Goal: Use online tool/utility

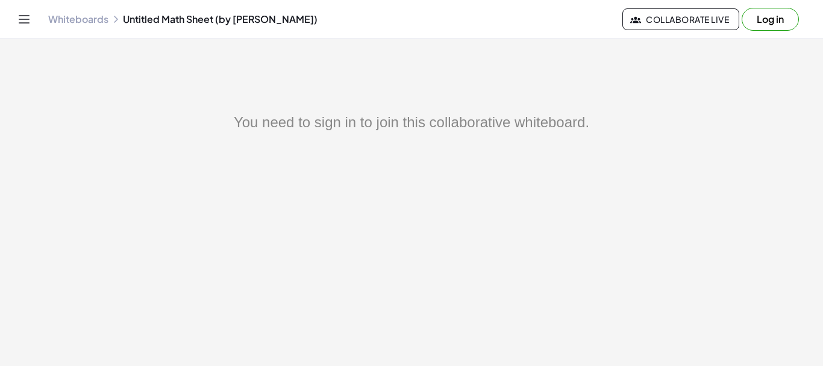
click at [770, 21] on button "Log in" at bounding box center [769, 19] width 57 height 23
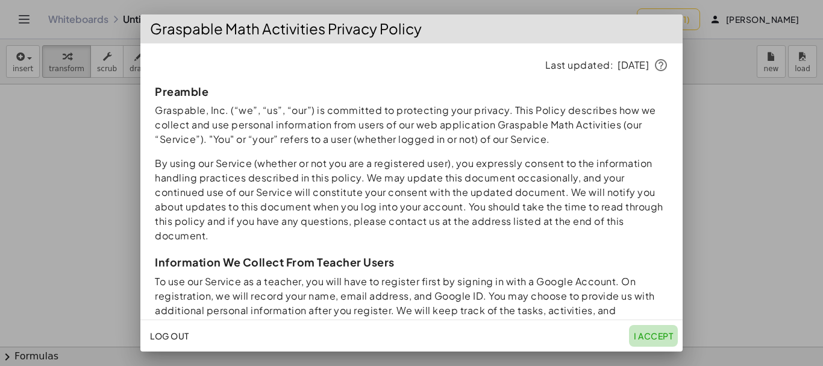
click at [657, 335] on span "I accept" at bounding box center [653, 335] width 39 height 11
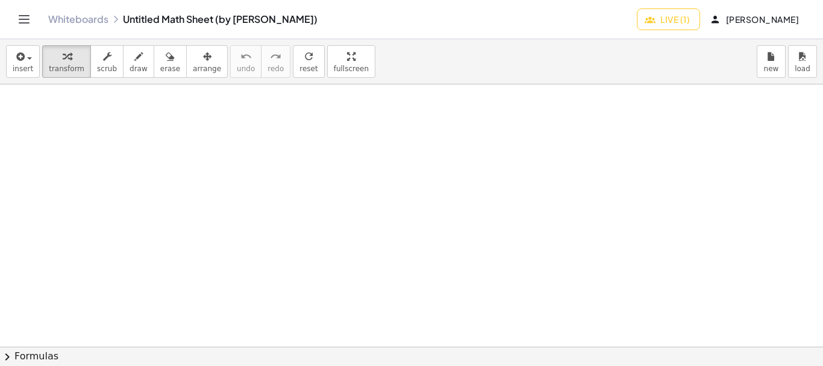
click at [657, 15] on span "Live (1)" at bounding box center [668, 19] width 43 height 11
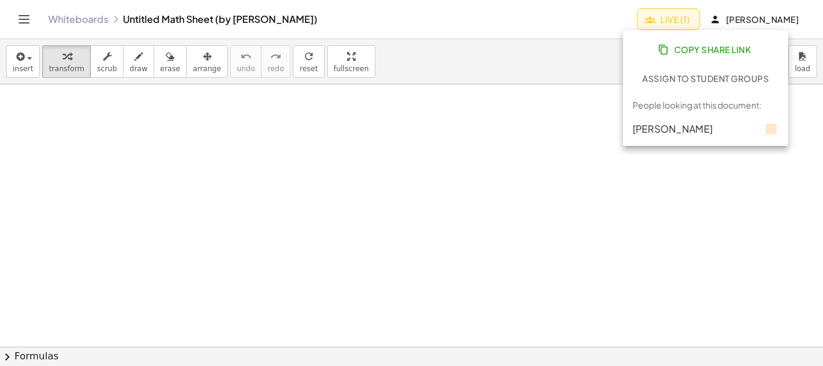
click at [585, 201] on div at bounding box center [411, 346] width 823 height 524
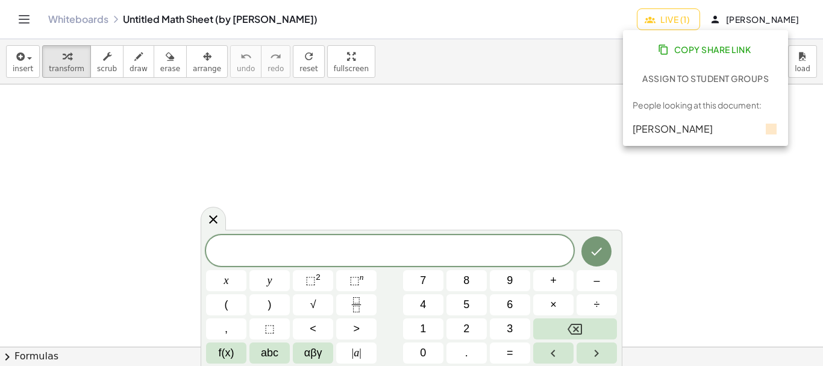
click at [585, 201] on div at bounding box center [411, 346] width 823 height 524
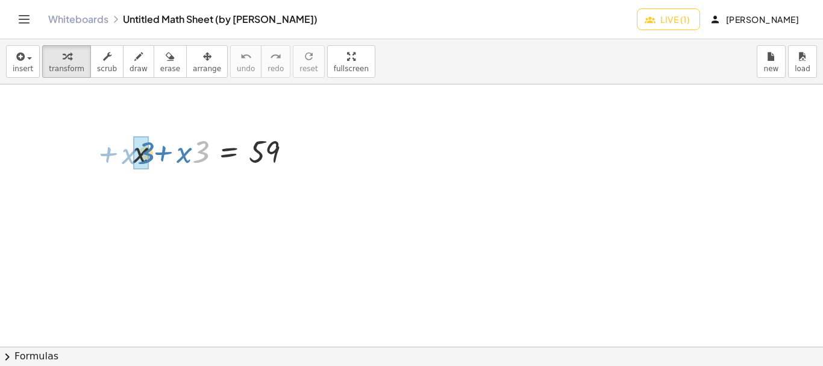
drag, startPoint x: 203, startPoint y: 148, endPoint x: 148, endPoint y: 149, distance: 54.8
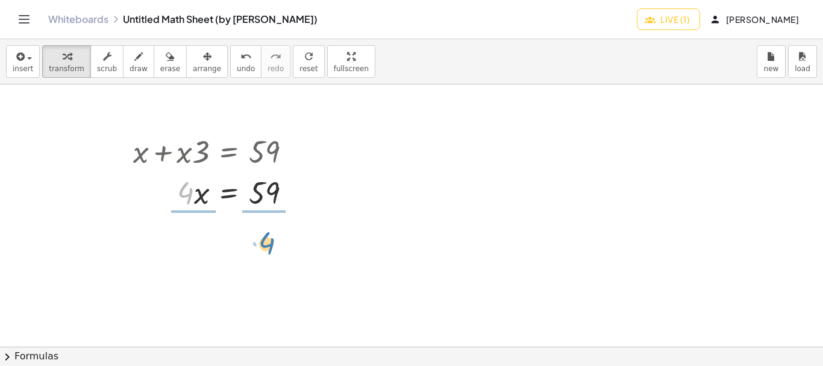
drag, startPoint x: 190, startPoint y: 181, endPoint x: 267, endPoint y: 247, distance: 101.7
click at [267, 247] on div "+ x + · x · 3 = 59 · 4 x · = 59 · 4" at bounding box center [411, 346] width 823 height 524
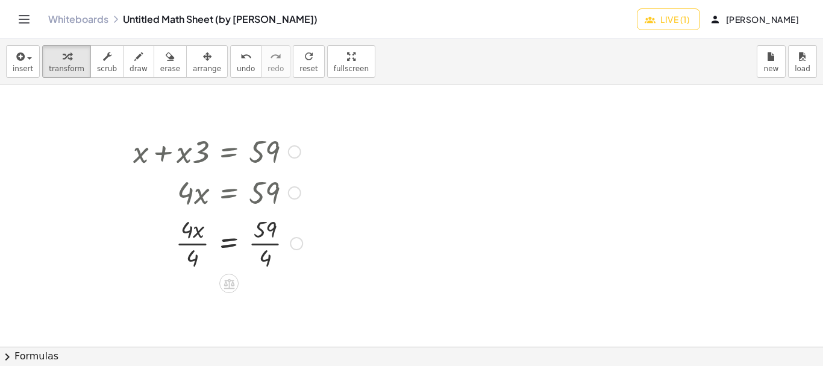
click at [294, 247] on div at bounding box center [296, 243] width 13 height 13
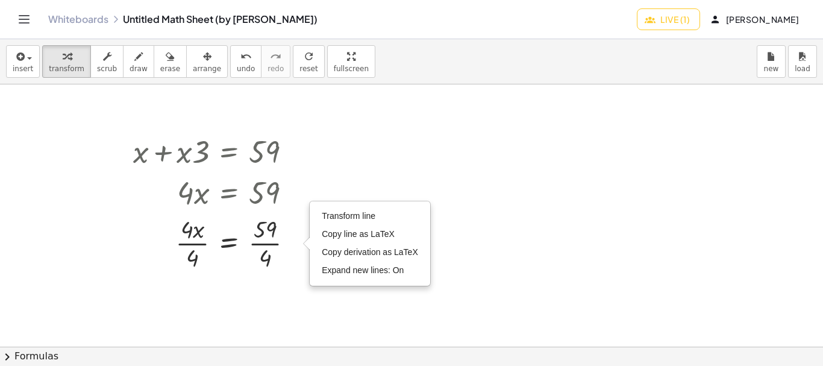
click at [202, 286] on div at bounding box center [411, 346] width 823 height 524
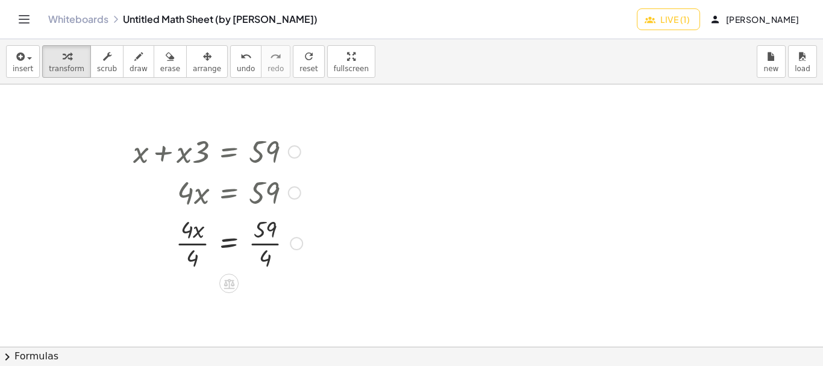
click at [193, 247] on div at bounding box center [217, 242] width 181 height 60
click at [254, 304] on div at bounding box center [217, 302] width 181 height 60
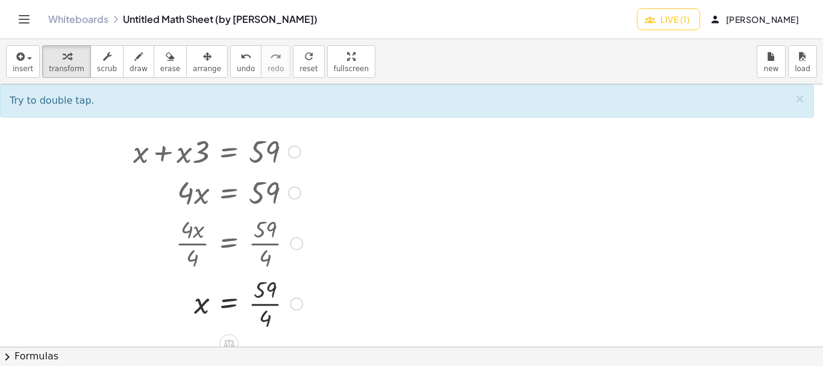
click at [264, 304] on div at bounding box center [217, 302] width 181 height 60
click at [266, 307] on div at bounding box center [217, 302] width 181 height 60
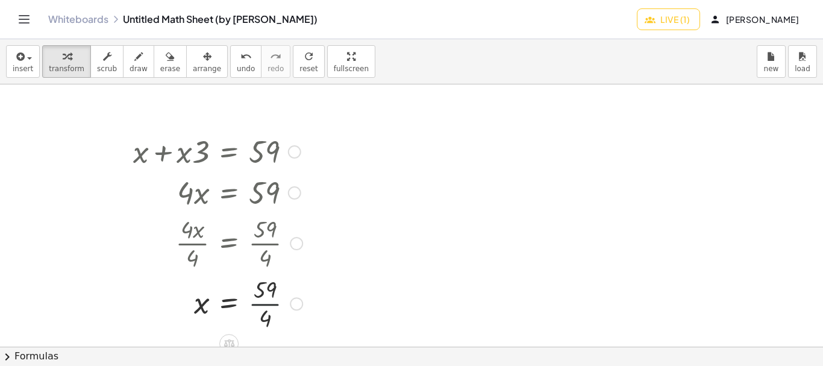
click at [266, 307] on div at bounding box center [217, 302] width 181 height 60
click at [230, 329] on icon at bounding box center [228, 333] width 11 height 10
click at [184, 329] on span "+" at bounding box center [180, 333] width 7 height 17
